Goal: Information Seeking & Learning: Learn about a topic

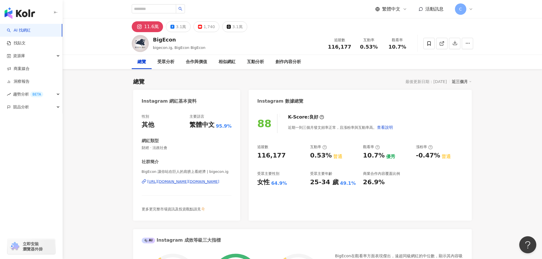
drag, startPoint x: 402, startPoint y: 170, endPoint x: 332, endPoint y: 172, distance: 69.2
click at [402, 170] on div "追蹤數 116,177 互動率 0.53% 普通 觀看率 10.7% 優秀 漲粉率 -0.47% 普通 受眾主要性別 女性 64.9% 受眾主要年齡 25-3…" at bounding box center [360, 166] width 206 height 42
click at [264, 62] on div "互動分析" at bounding box center [255, 62] width 28 height 14
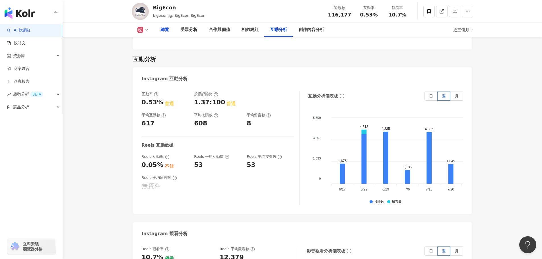
drag, startPoint x: 160, startPoint y: 30, endPoint x: 165, endPoint y: 30, distance: 5.7
click at [160, 30] on div "總覽" at bounding box center [165, 30] width 20 height 14
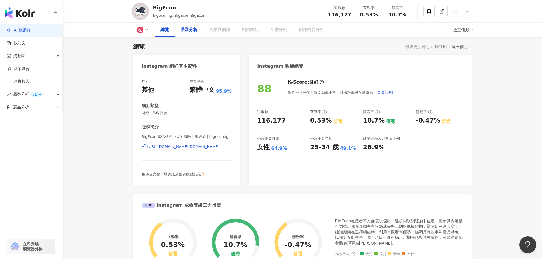
click at [188, 30] on div "受眾分析" at bounding box center [188, 29] width 17 height 7
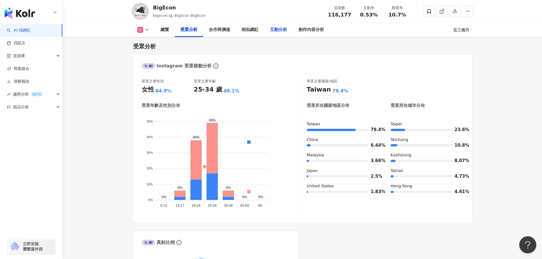
click at [277, 30] on div "互動分析" at bounding box center [278, 29] width 17 height 7
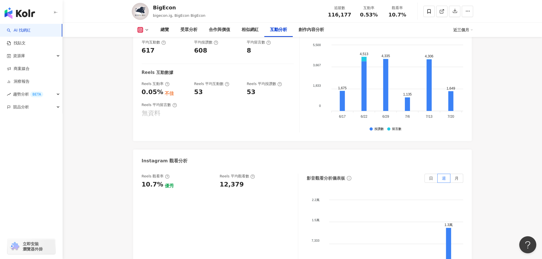
scroll to position [1193, 0]
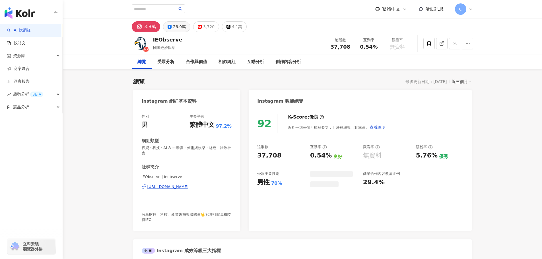
click at [173, 27] on div "26.9萬" at bounding box center [179, 27] width 13 height 8
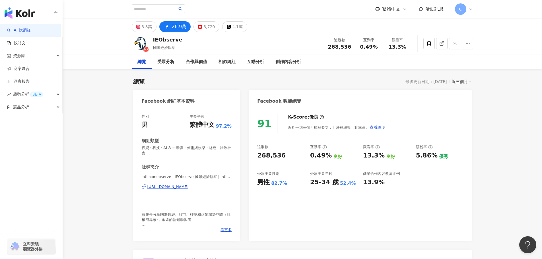
click at [168, 26] on icon at bounding box center [167, 26] width 7 height 7
click at [147, 29] on div "3.8萬" at bounding box center [147, 27] width 10 height 8
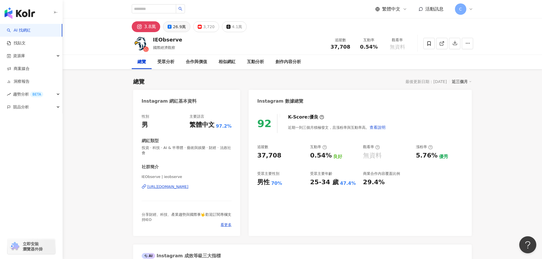
click at [168, 27] on icon at bounding box center [170, 27] width 4 height 4
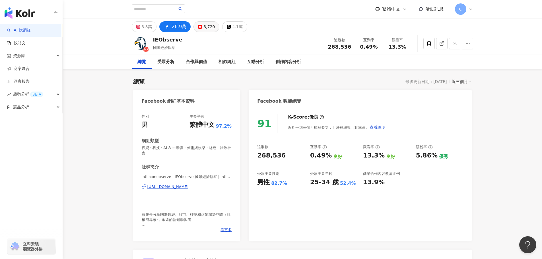
click at [205, 27] on div "3,720" at bounding box center [208, 27] width 11 height 8
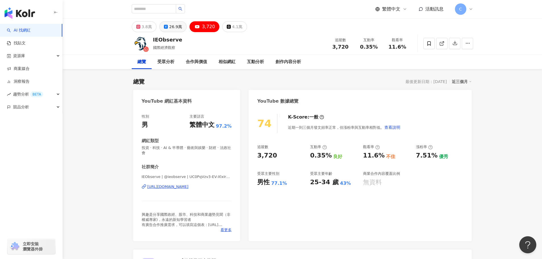
click at [174, 28] on div "26.9萬" at bounding box center [175, 27] width 13 height 8
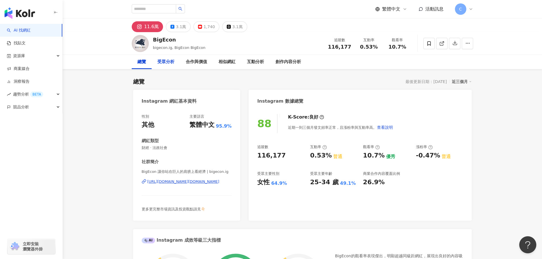
click at [168, 63] on div "受眾分析" at bounding box center [165, 62] width 17 height 7
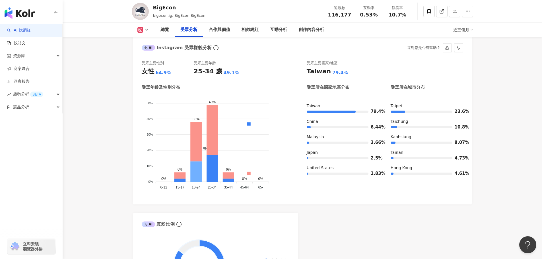
scroll to position [499, 0]
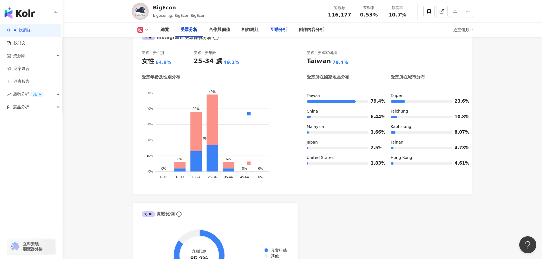
click at [277, 27] on div "互動分析" at bounding box center [278, 29] width 17 height 7
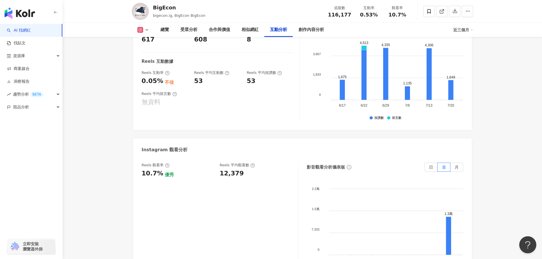
scroll to position [1193, 0]
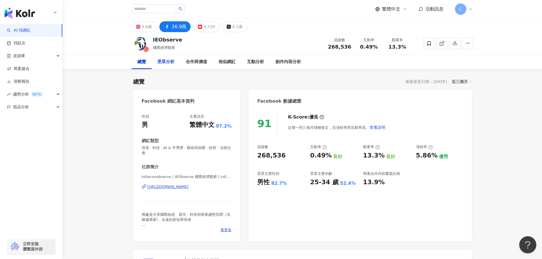
click at [164, 63] on div "受眾分析" at bounding box center [165, 62] width 17 height 7
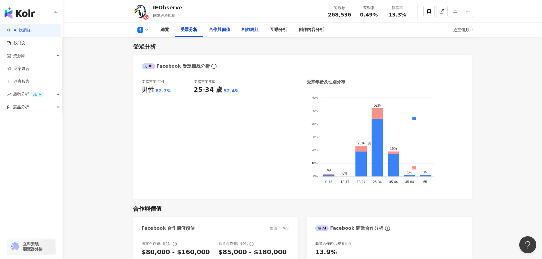
drag, startPoint x: 227, startPoint y: 32, endPoint x: 240, endPoint y: 32, distance: 12.5
click at [227, 32] on div "合作與價值" at bounding box center [219, 29] width 21 height 7
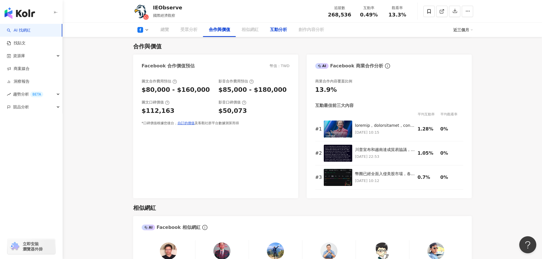
click at [274, 31] on div "互動分析" at bounding box center [278, 29] width 17 height 7
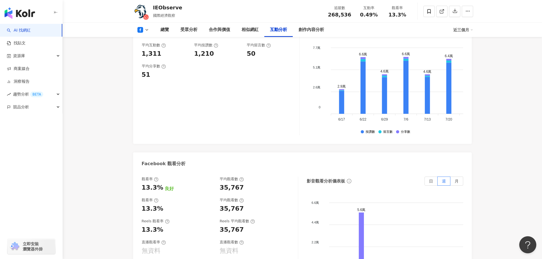
scroll to position [1060, 0]
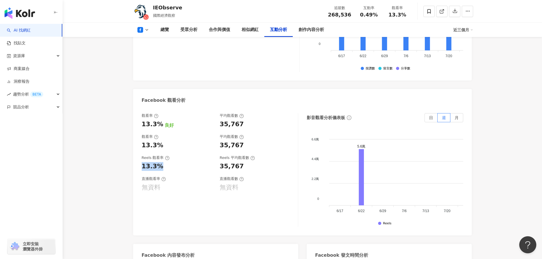
drag, startPoint x: 143, startPoint y: 149, endPoint x: 159, endPoint y: 150, distance: 16.6
click at [159, 162] on div "13.3%" at bounding box center [153, 166] width 22 height 9
copy div "13.3%"
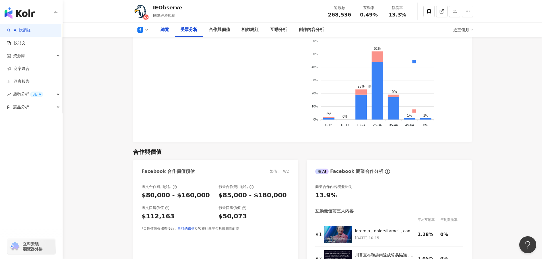
click at [161, 29] on div "總覽" at bounding box center [164, 29] width 9 height 7
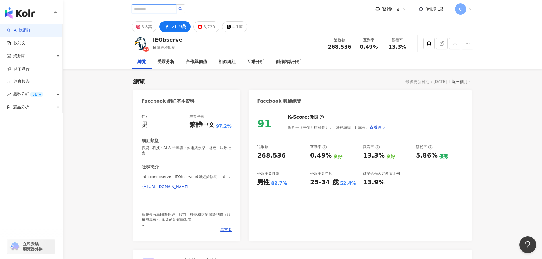
click at [163, 9] on input "search" at bounding box center [154, 8] width 44 height 9
paste input "**********"
type input "**********"
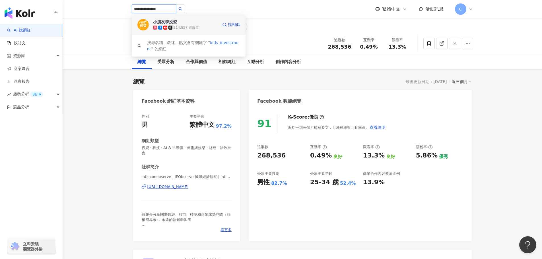
click at [171, 23] on div "小朋友學投資" at bounding box center [165, 22] width 24 height 6
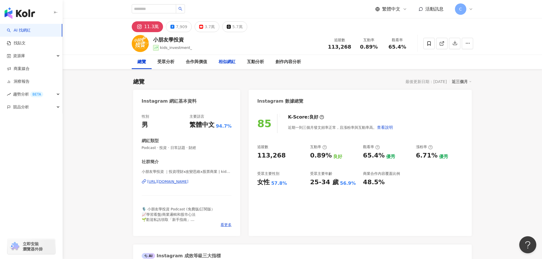
drag, startPoint x: 224, startPoint y: 63, endPoint x: 213, endPoint y: 62, distance: 10.6
click at [224, 62] on div "相似網紅" at bounding box center [227, 62] width 17 height 7
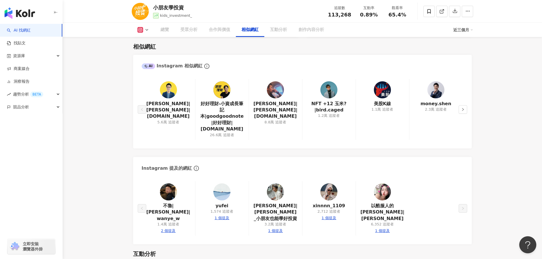
click at [195, 32] on div "受眾分析" at bounding box center [188, 29] width 17 height 7
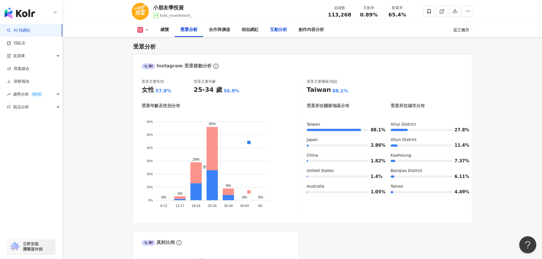
click at [284, 30] on div "互動分析" at bounding box center [278, 29] width 17 height 7
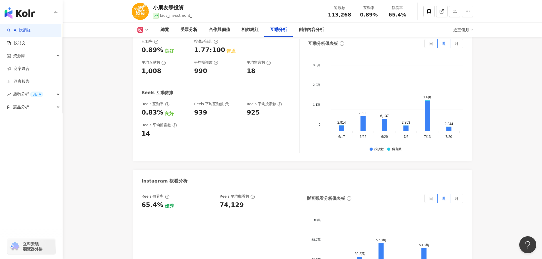
scroll to position [1184, 0]
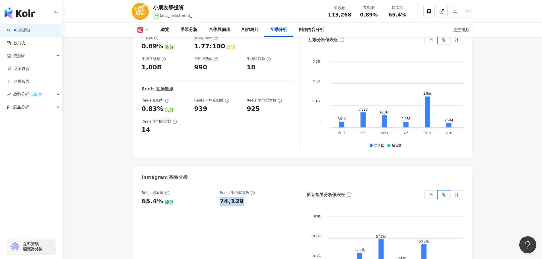
drag, startPoint x: 241, startPoint y: 197, endPoint x: 248, endPoint y: 196, distance: 6.6
click at [248, 197] on div "74,129" at bounding box center [256, 201] width 73 height 9
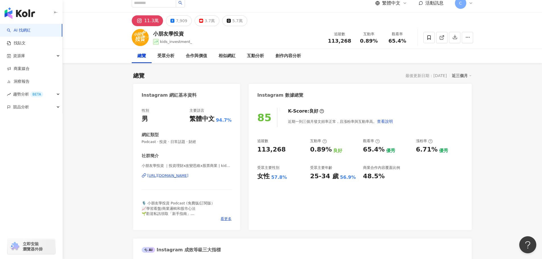
scroll to position [0, 0]
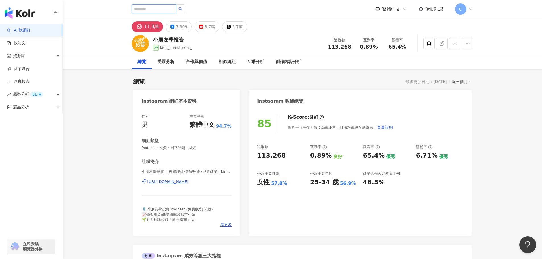
click at [164, 10] on input "search" at bounding box center [154, 8] width 44 height 9
paste input "******"
type input "******"
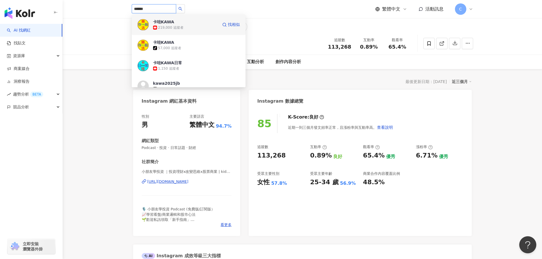
click at [192, 29] on div "219,000 追蹤者" at bounding box center [185, 28] width 65 height 6
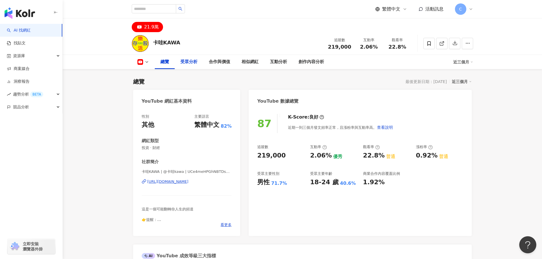
click at [184, 61] on div "受眾分析" at bounding box center [188, 62] width 17 height 7
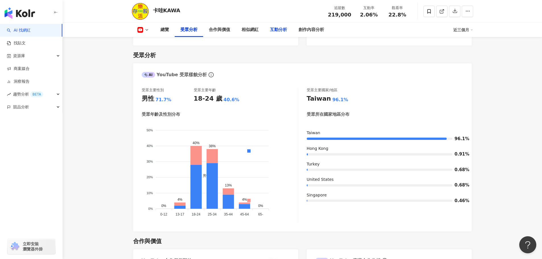
click at [270, 30] on div "互動分析" at bounding box center [278, 29] width 17 height 7
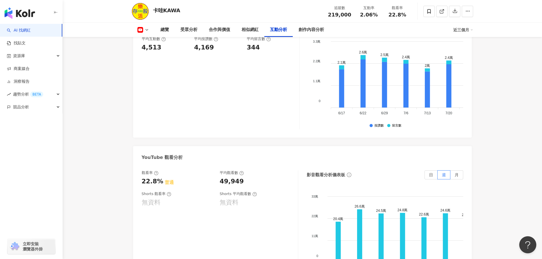
scroll to position [1012, 0]
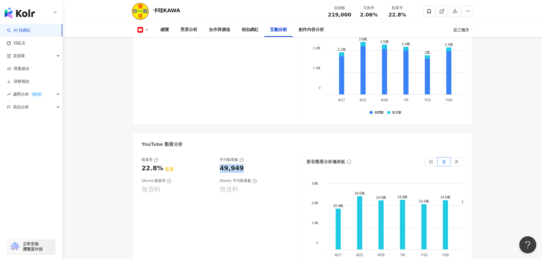
drag, startPoint x: 219, startPoint y: 161, endPoint x: 242, endPoint y: 162, distance: 23.1
click at [242, 161] on div "觀看率 22.8% 普通 平均觀看數 49,949" at bounding box center [217, 164] width 151 height 15
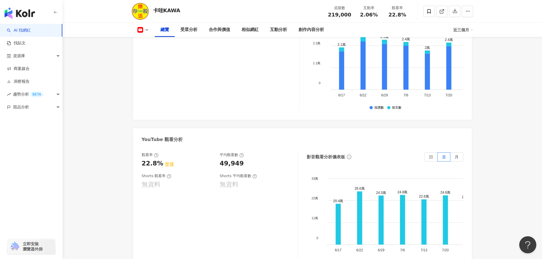
scroll to position [0, 0]
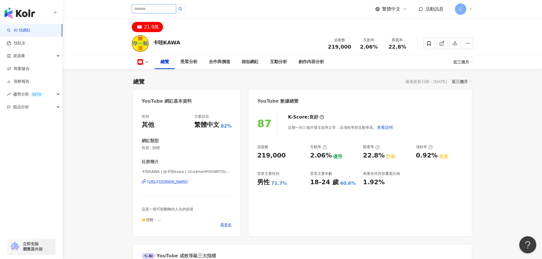
click at [157, 10] on input "search" at bounding box center [154, 8] width 44 height 9
paste input "****"
type input "****"
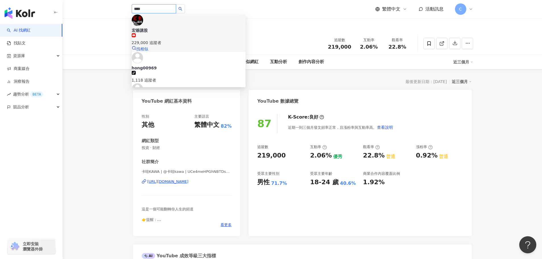
click at [171, 28] on span "宏爺講股" at bounding box center [189, 31] width 114 height 6
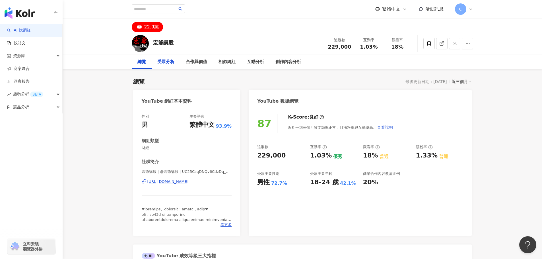
click at [168, 59] on div "受眾分析" at bounding box center [165, 62] width 17 height 7
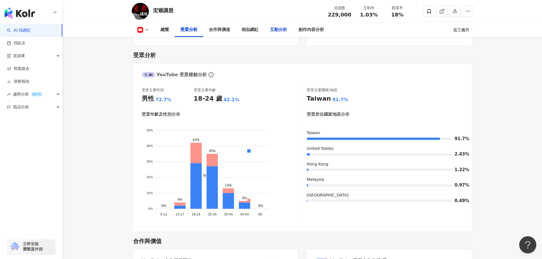
drag, startPoint x: 280, startPoint y: 31, endPoint x: 277, endPoint y: 35, distance: 5.1
click at [280, 31] on div "互動分析" at bounding box center [278, 29] width 17 height 7
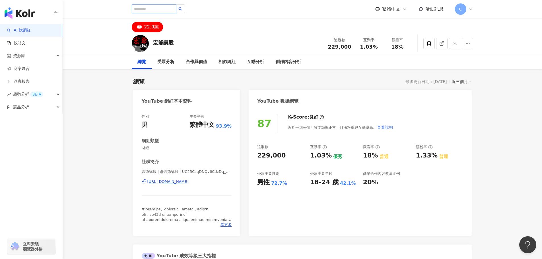
click at [165, 9] on input "search" at bounding box center [154, 8] width 44 height 9
type input "**"
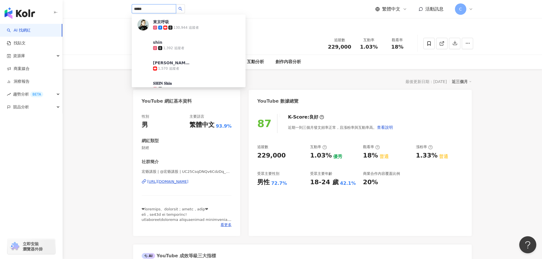
type input "******"
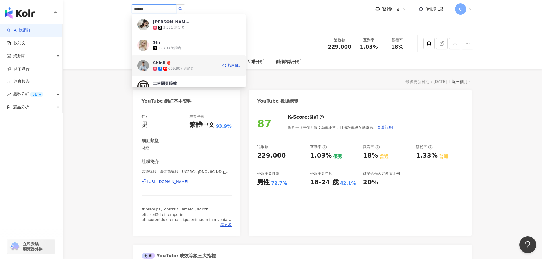
click at [195, 66] on div "609,907 追蹤者" at bounding box center [185, 69] width 65 height 6
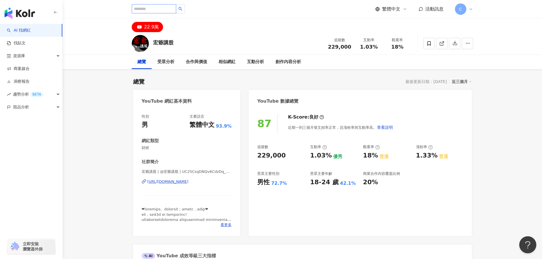
paste input "*****"
type input "*****"
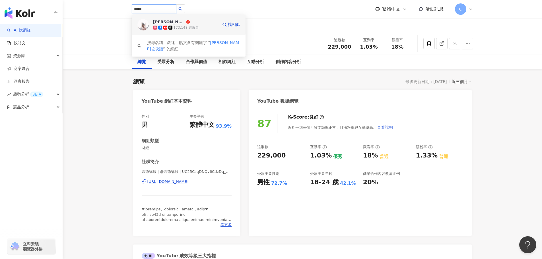
click at [176, 23] on span "馬丁 Martin" at bounding box center [171, 22] width 37 height 6
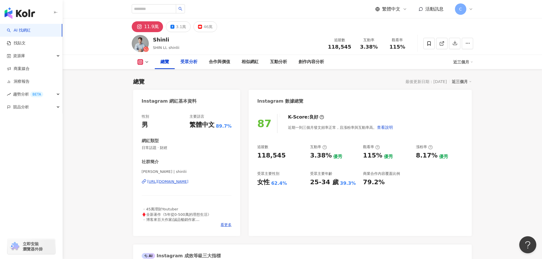
click at [194, 61] on div "受眾分析" at bounding box center [188, 62] width 17 height 7
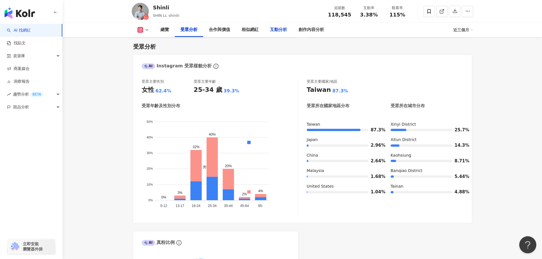
click at [277, 28] on div "互動分析" at bounding box center [278, 29] width 17 height 7
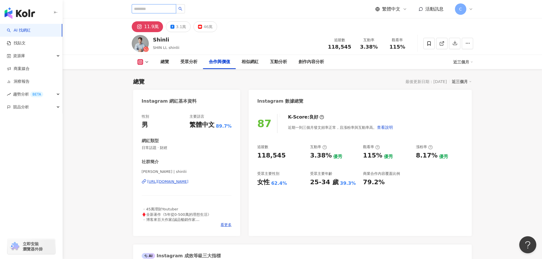
click at [151, 9] on input "search" at bounding box center [154, 8] width 44 height 9
paste input "**********"
type input "**********"
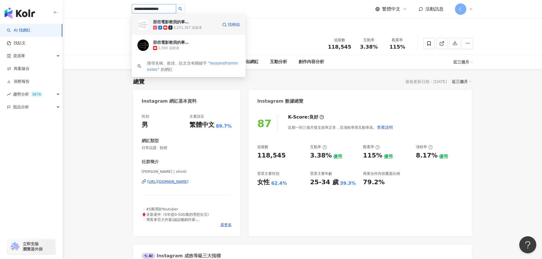
click at [209, 27] on div "4,251,387 追蹤者" at bounding box center [185, 28] width 65 height 6
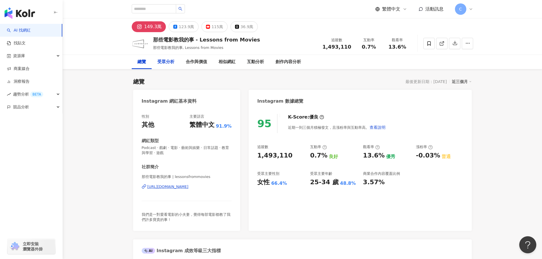
click at [169, 64] on div "受眾分析" at bounding box center [165, 62] width 17 height 7
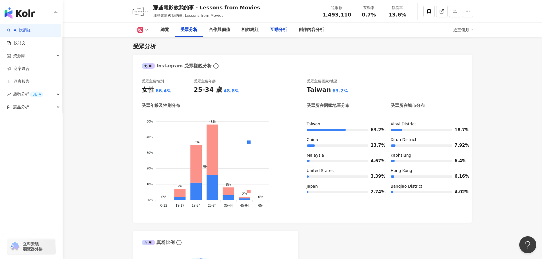
click at [279, 30] on div "互動分析" at bounding box center [278, 29] width 17 height 7
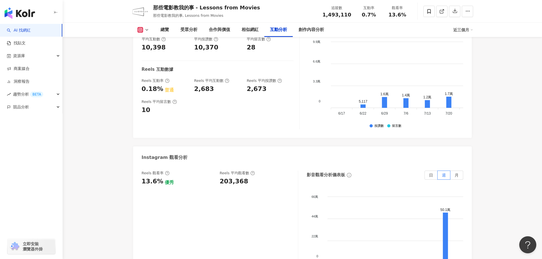
scroll to position [1162, 0]
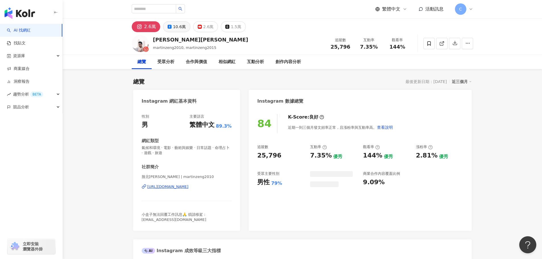
click at [170, 26] on icon at bounding box center [170, 27] width 4 height 4
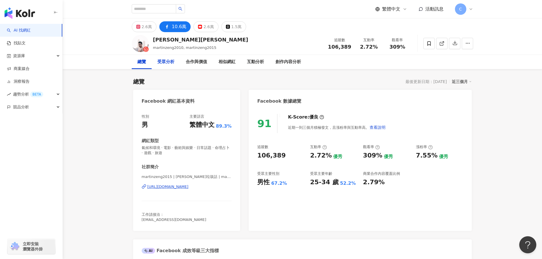
click at [168, 64] on div "受眾分析" at bounding box center [165, 62] width 17 height 7
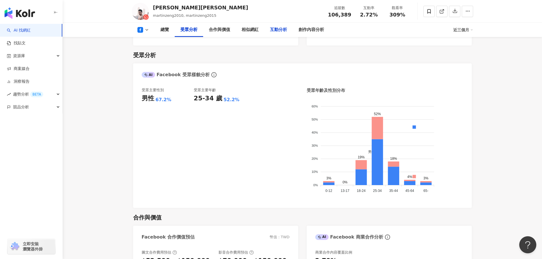
click at [275, 33] on div "互動分析" at bounding box center [278, 29] width 17 height 7
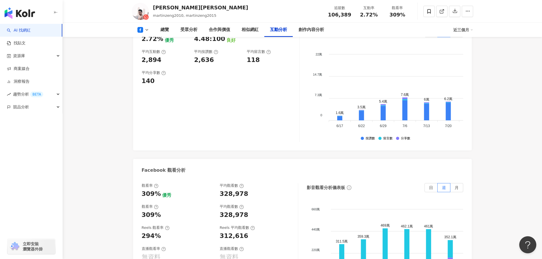
scroll to position [995, 0]
drag, startPoint x: 546, startPoint y: 1, endPoint x: 213, endPoint y: 9, distance: 333.3
click at [213, 9] on div "馬丁 Martin martinzeng2010, martinzeng2015 追蹤數 106,389 互動率 2.72% 觀看率 309%" at bounding box center [302, 11] width 364 height 22
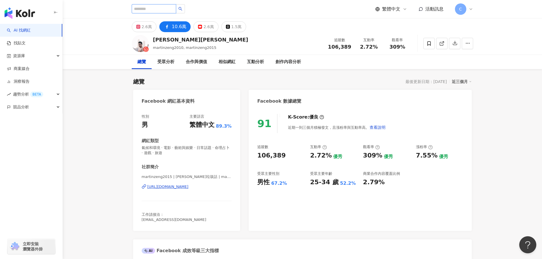
click at [175, 8] on input "search" at bounding box center [154, 8] width 44 height 9
paste input "**********"
type input "**********"
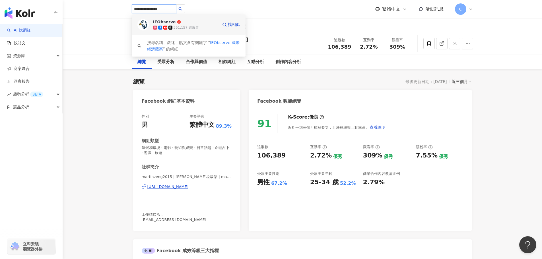
click at [179, 23] on span "IEObserve" at bounding box center [171, 22] width 37 height 6
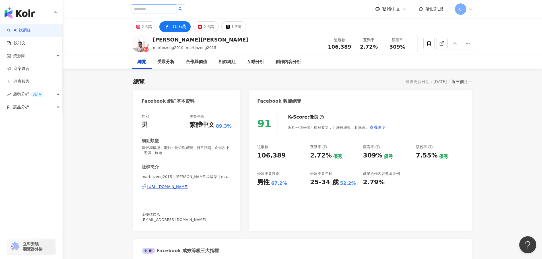
click at [153, 10] on input "search" at bounding box center [154, 8] width 44 height 9
paste input "***"
type input "***"
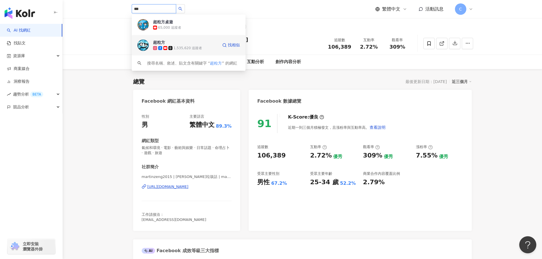
click at [197, 48] on div "1,535,620 追蹤者" at bounding box center [188, 48] width 29 height 5
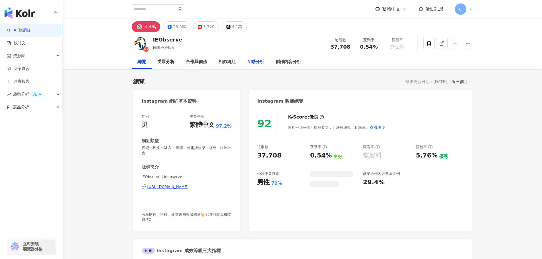
click at [252, 63] on div "互動分析" at bounding box center [255, 62] width 17 height 7
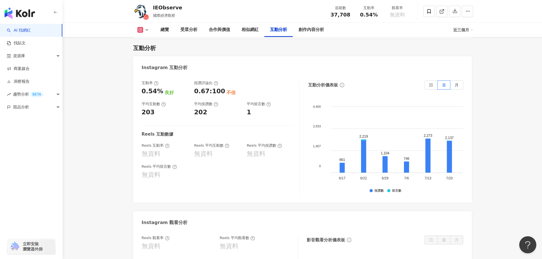
scroll to position [1116, 0]
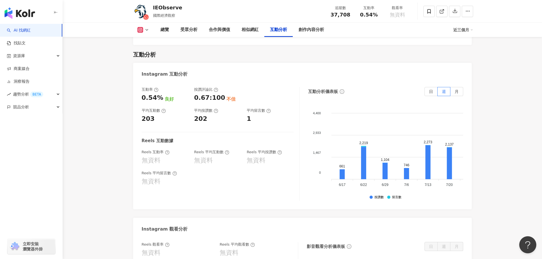
click at [148, 31] on icon at bounding box center [147, 30] width 5 height 5
click at [157, 55] on button "Facebook" at bounding box center [152, 54] width 34 height 8
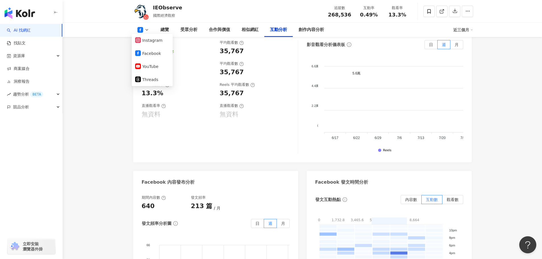
scroll to position [1004, 0]
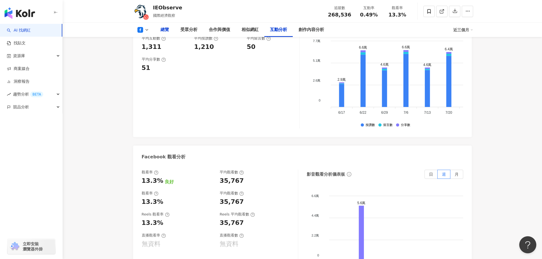
drag, startPoint x: 168, startPoint y: 27, endPoint x: 178, endPoint y: 42, distance: 18.0
click at [168, 27] on div "總覽" at bounding box center [164, 29] width 9 height 7
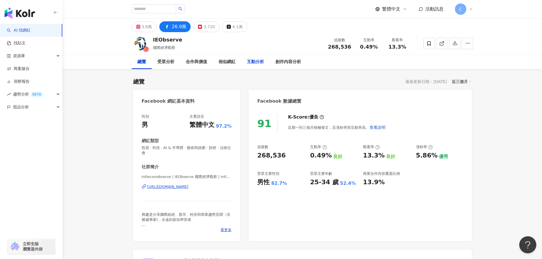
click at [259, 66] on div "互動分析" at bounding box center [255, 62] width 28 height 14
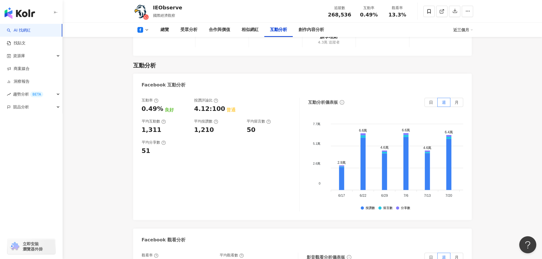
scroll to position [1063, 0]
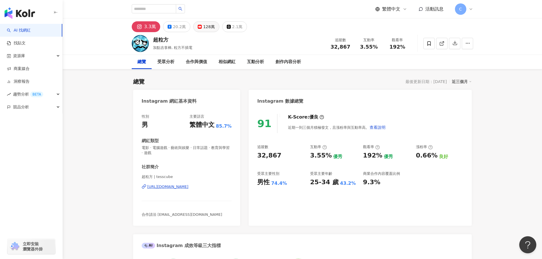
click at [200, 29] on button "128萬" at bounding box center [206, 26] width 26 height 11
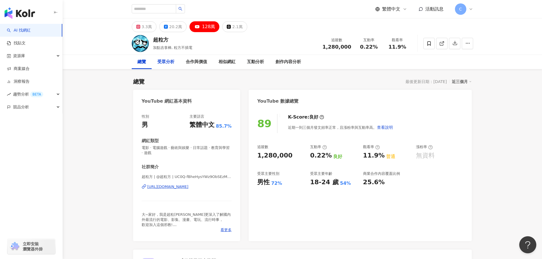
click at [165, 61] on div "受眾分析" at bounding box center [165, 62] width 17 height 7
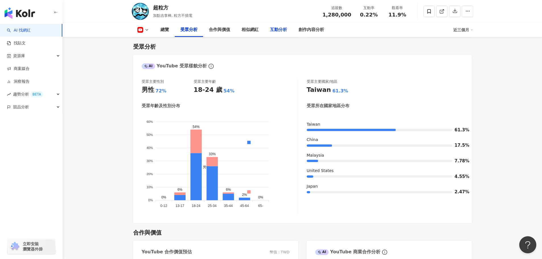
click at [274, 29] on div "互動分析" at bounding box center [278, 29] width 17 height 7
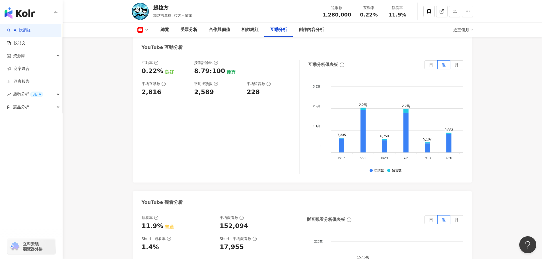
scroll to position [1029, 0]
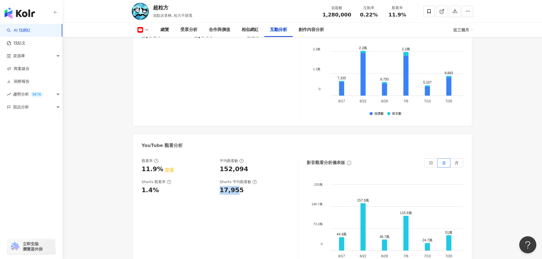
drag, startPoint x: 218, startPoint y: 191, endPoint x: 237, endPoint y: 191, distance: 18.8
click at [237, 191] on div "Shorts 觀看率 1.4% Shorts 平均觀看數 17,955" at bounding box center [217, 187] width 151 height 15
click at [237, 191] on div "17,955" at bounding box center [232, 190] width 24 height 9
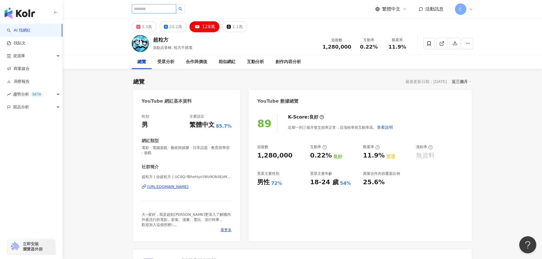
click at [163, 9] on input "search" at bounding box center [154, 8] width 44 height 9
paste input "**********"
type input "**********"
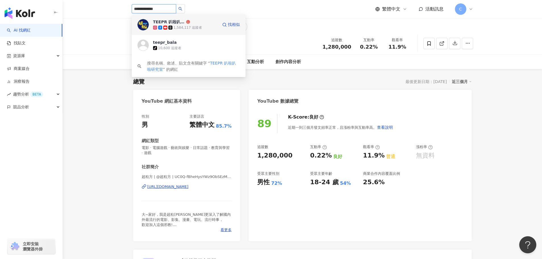
click at [172, 27] on icon at bounding box center [170, 28] width 4 height 4
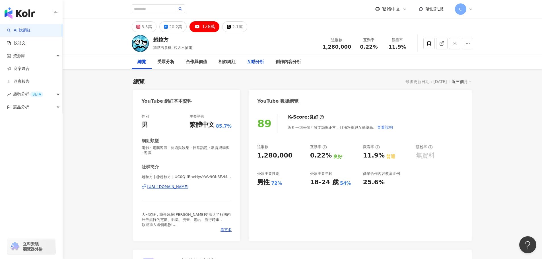
click at [256, 63] on div "互動分析" at bounding box center [255, 62] width 17 height 7
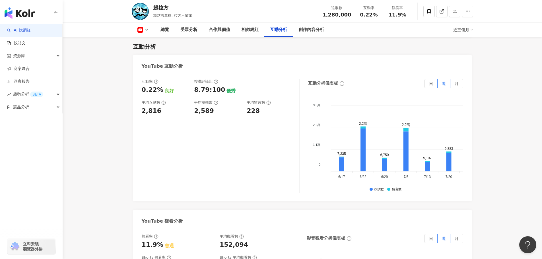
scroll to position [1124, 0]
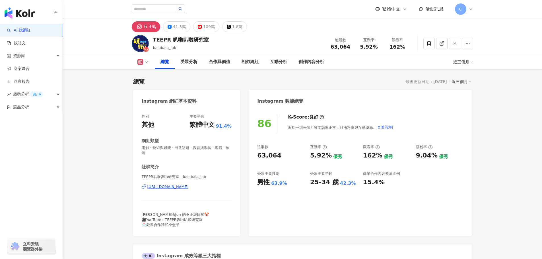
click at [203, 28] on div "109萬" at bounding box center [209, 27] width 12 height 8
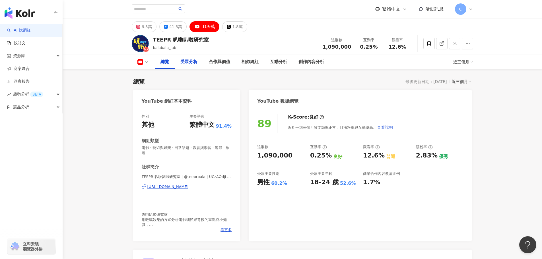
click at [185, 64] on div "受眾分析" at bounding box center [188, 62] width 17 height 7
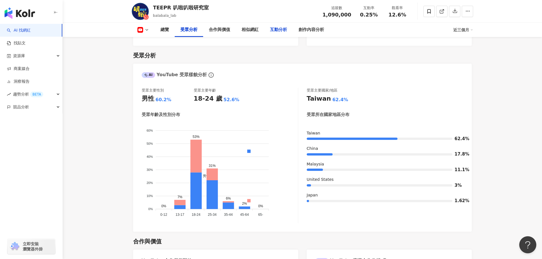
click at [283, 32] on div "互動分析" at bounding box center [278, 29] width 17 height 7
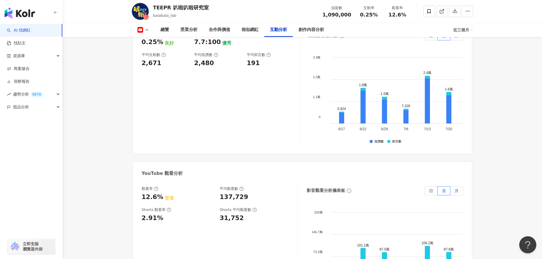
scroll to position [977, 0]
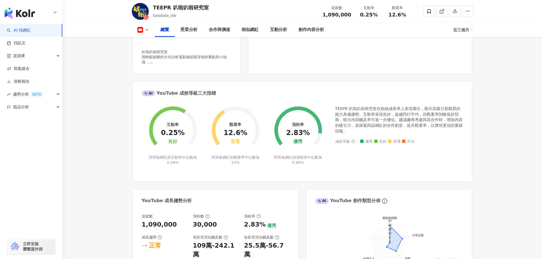
click at [156, 7] on div "TEEPR 叭啦叭啦研究室" at bounding box center [181, 7] width 56 height 7
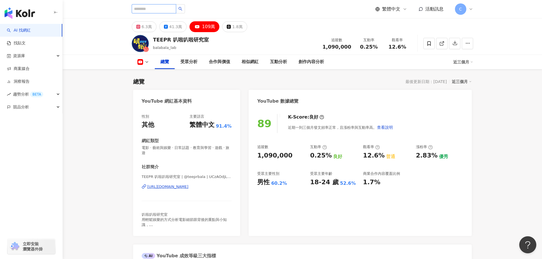
click at [163, 10] on input "search" at bounding box center [154, 8] width 44 height 9
type input "*"
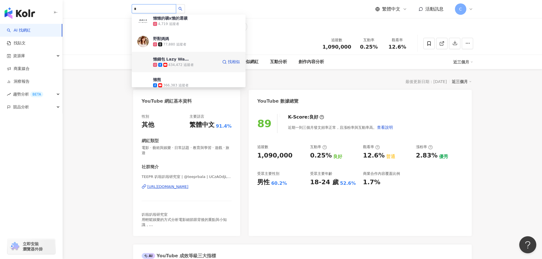
scroll to position [28, 0]
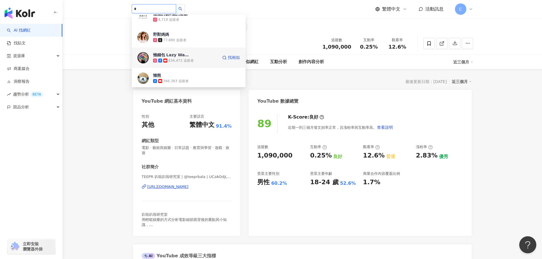
click at [187, 57] on div "懶錢包 Lazy Wallet" at bounding box center [171, 55] width 37 height 6
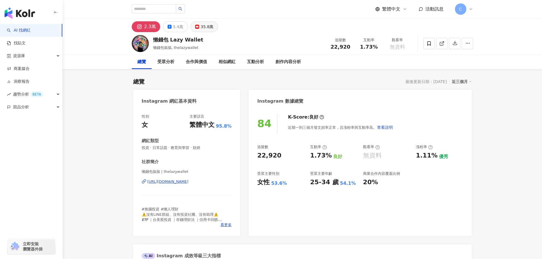
click at [203, 27] on div "35.8萬" at bounding box center [207, 27] width 13 height 8
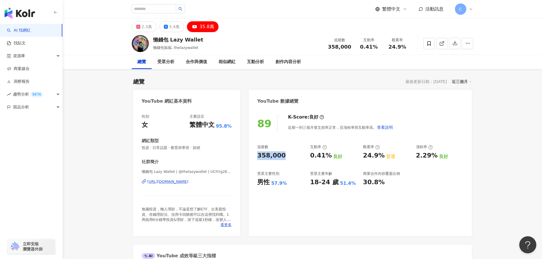
drag, startPoint x: 258, startPoint y: 156, endPoint x: 282, endPoint y: 155, distance: 23.9
click at [282, 155] on div "358,000" at bounding box center [280, 155] width 47 height 9
click at [164, 63] on div "受眾分析" at bounding box center [165, 62] width 17 height 7
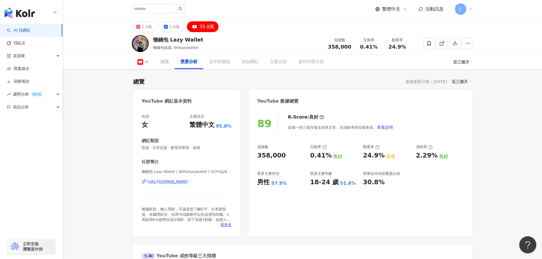
scroll to position [486, 0]
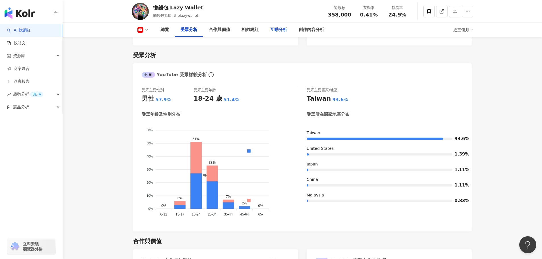
click at [282, 32] on div "互動分析" at bounding box center [278, 29] width 17 height 7
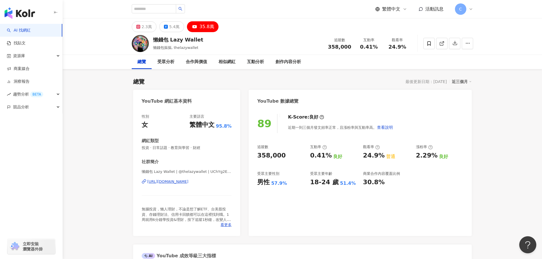
click at [189, 184] on div "https://www.youtube.com/channel/UChYg2EINv5URVkebzlTGbFQ" at bounding box center [167, 181] width 41 height 5
click at [151, 10] on input "search" at bounding box center [154, 8] width 44 height 9
type input "**"
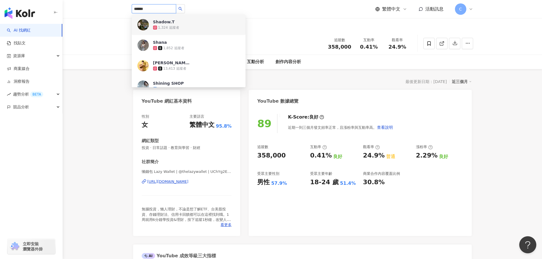
click at [141, 9] on input "******" at bounding box center [154, 8] width 44 height 9
type input "******"
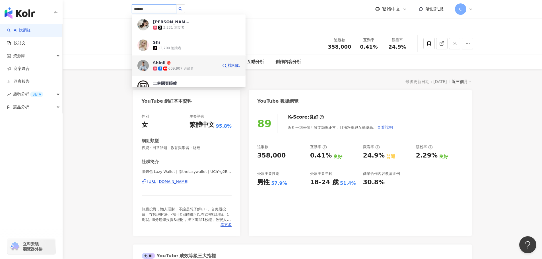
click at [181, 67] on div "609,907 追蹤者" at bounding box center [180, 68] width 25 height 5
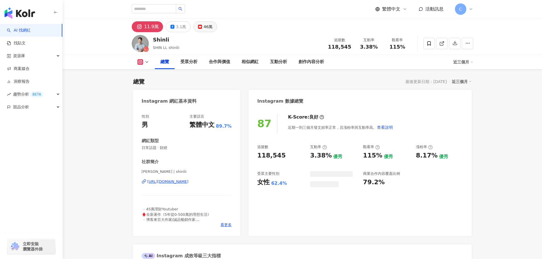
click at [207, 28] on div "46萬" at bounding box center [207, 27] width 9 height 8
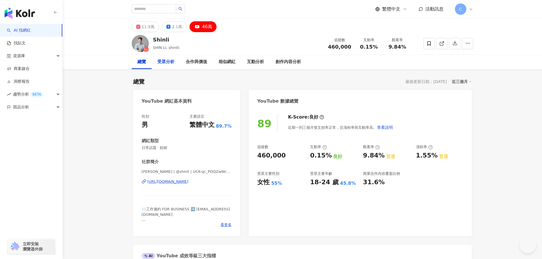
click at [173, 63] on div "受眾分析" at bounding box center [165, 62] width 17 height 7
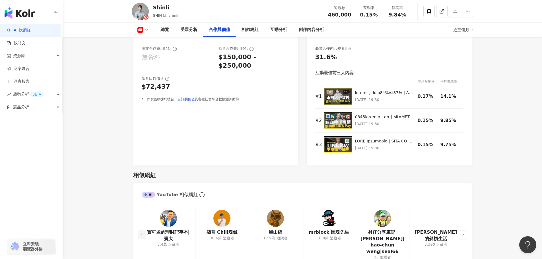
scroll to position [935, 0]
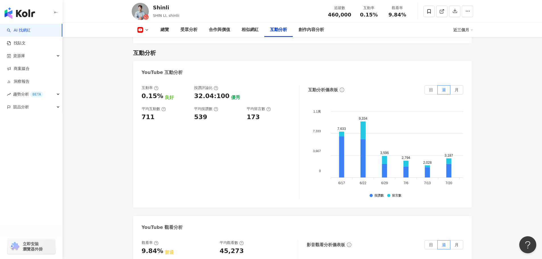
click at [274, 29] on div "互動分析" at bounding box center [278, 29] width 17 height 7
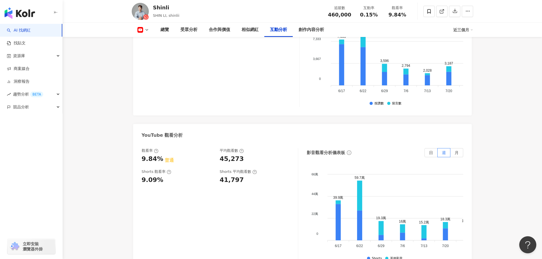
scroll to position [1049, 0]
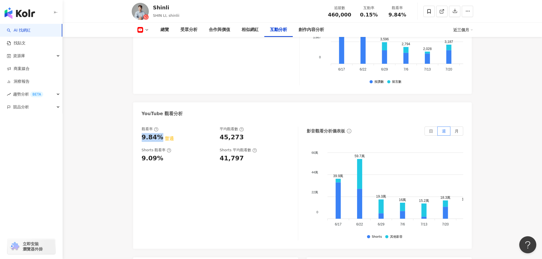
drag, startPoint x: 143, startPoint y: 124, endPoint x: 158, endPoint y: 124, distance: 14.8
click at [158, 124] on div "觀看率 9.84% 普通 平均觀看數 45,273 Shorts 觀看率 9.09% Shorts 平均觀看數 41,797 影音觀看分析儀表板 日 週 月 …" at bounding box center [302, 185] width 339 height 128
copy div "9.84%"
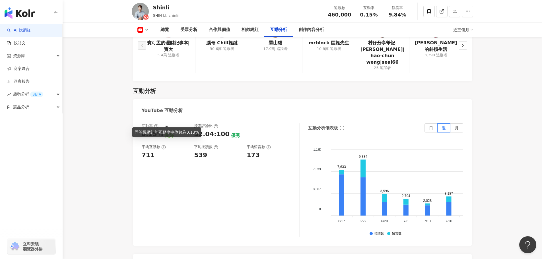
scroll to position [992, 0]
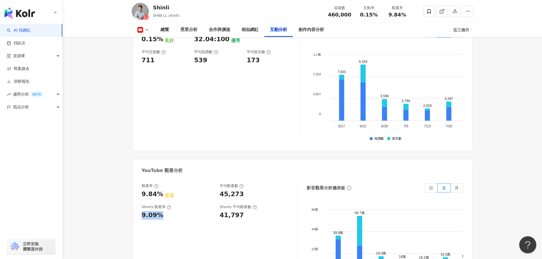
drag, startPoint x: 136, startPoint y: 201, endPoint x: 158, endPoint y: 201, distance: 21.6
click at [158, 201] on div "觀看率 9.84% 普通 平均觀看數 45,273 Shorts 觀看率 9.09% Shorts 平均觀看數 41,797 影音觀看分析儀表板 日 週 月 …" at bounding box center [302, 242] width 339 height 128
copy div "9.09"
drag, startPoint x: 143, startPoint y: 209, endPoint x: 142, endPoint y: 206, distance: 3.1
click at [144, 209] on div "觀看率 9.84% 普通 平均觀看數 45,273 Shorts 觀看率 9.09% Shorts 平均觀看數 41,797" at bounding box center [220, 241] width 157 height 114
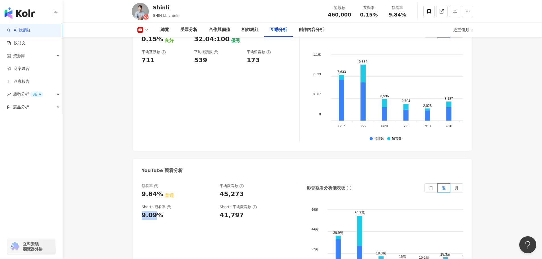
click at [143, 211] on div "9.09%" at bounding box center [153, 215] width 22 height 9
click at [166, 211] on div "9.09%" at bounding box center [178, 215] width 73 height 9
drag, startPoint x: 161, startPoint y: 201, endPoint x: 143, endPoint y: 202, distance: 18.2
click at [143, 211] on div "9.09%" at bounding box center [178, 215] width 73 height 9
copy div "9.09%"
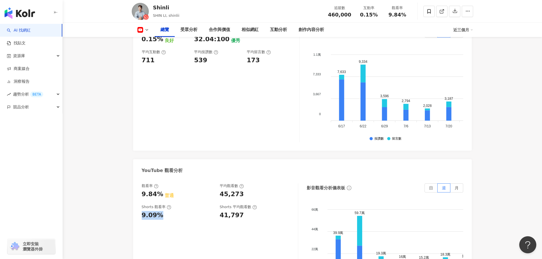
scroll to position [0, 0]
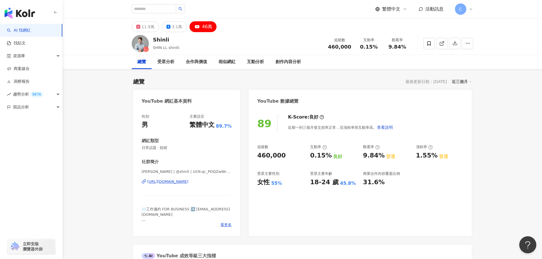
click at [189, 181] on div "[URL][DOMAIN_NAME]" at bounding box center [167, 181] width 41 height 5
click at [205, 64] on div "合作與價值" at bounding box center [196, 62] width 21 height 7
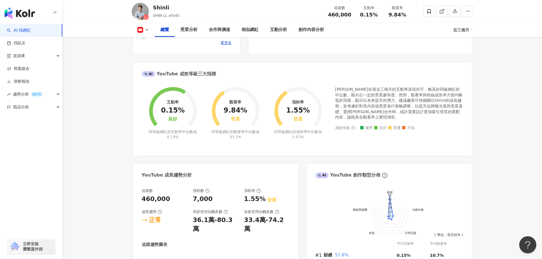
scroll to position [40, 0]
